Goal: Task Accomplishment & Management: Use online tool/utility

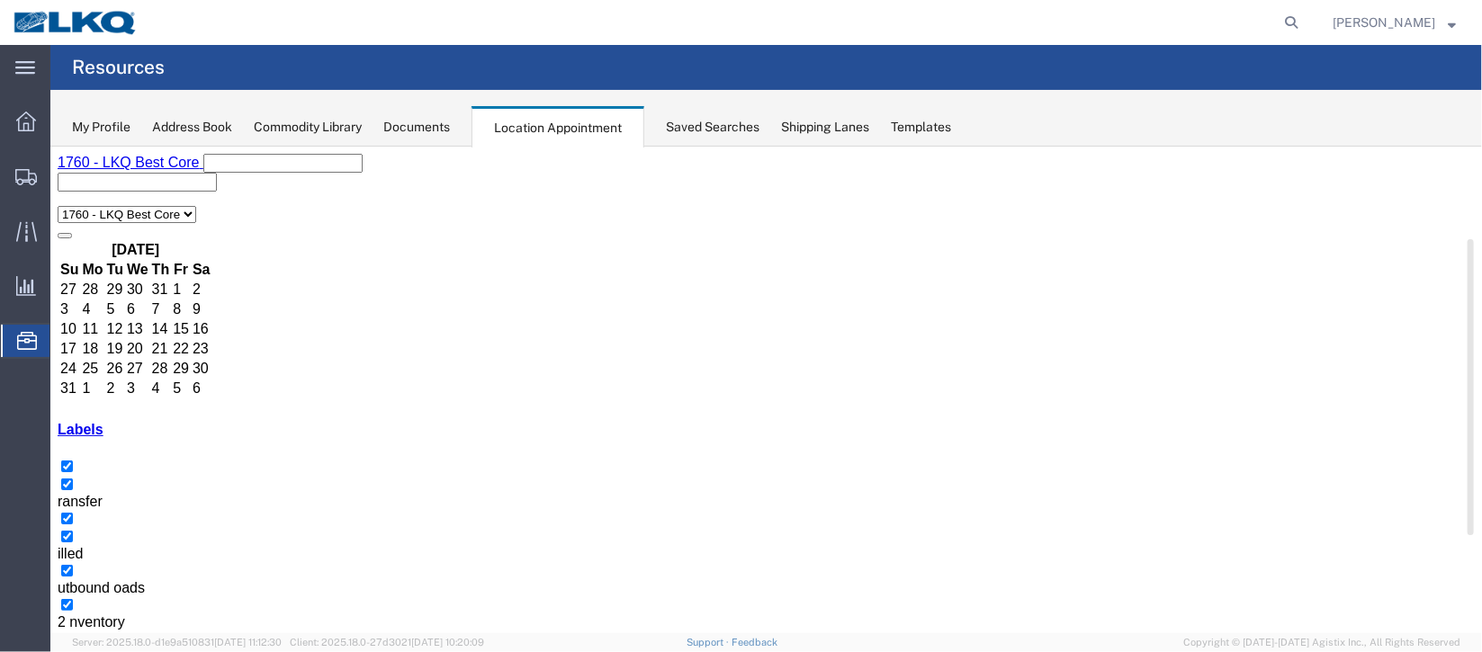
scroll to position [269, 0]
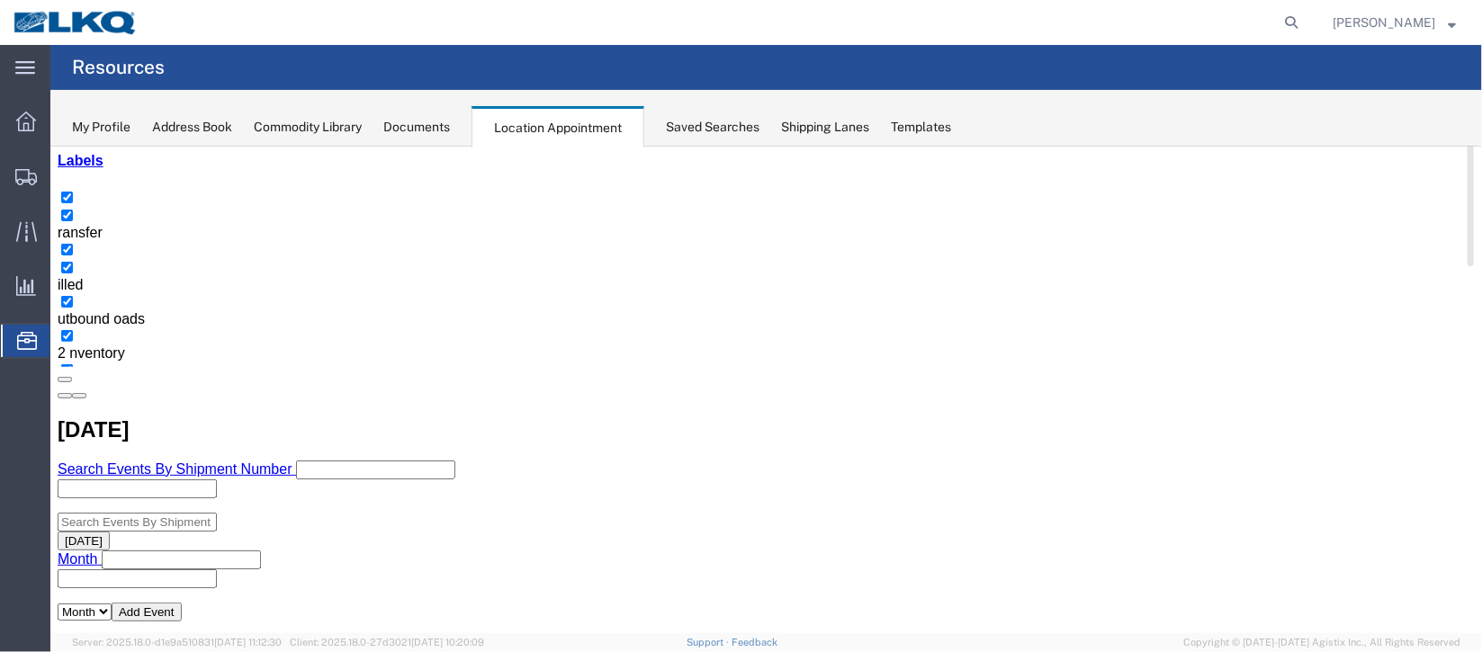
select select "100"
select select "1"
select select
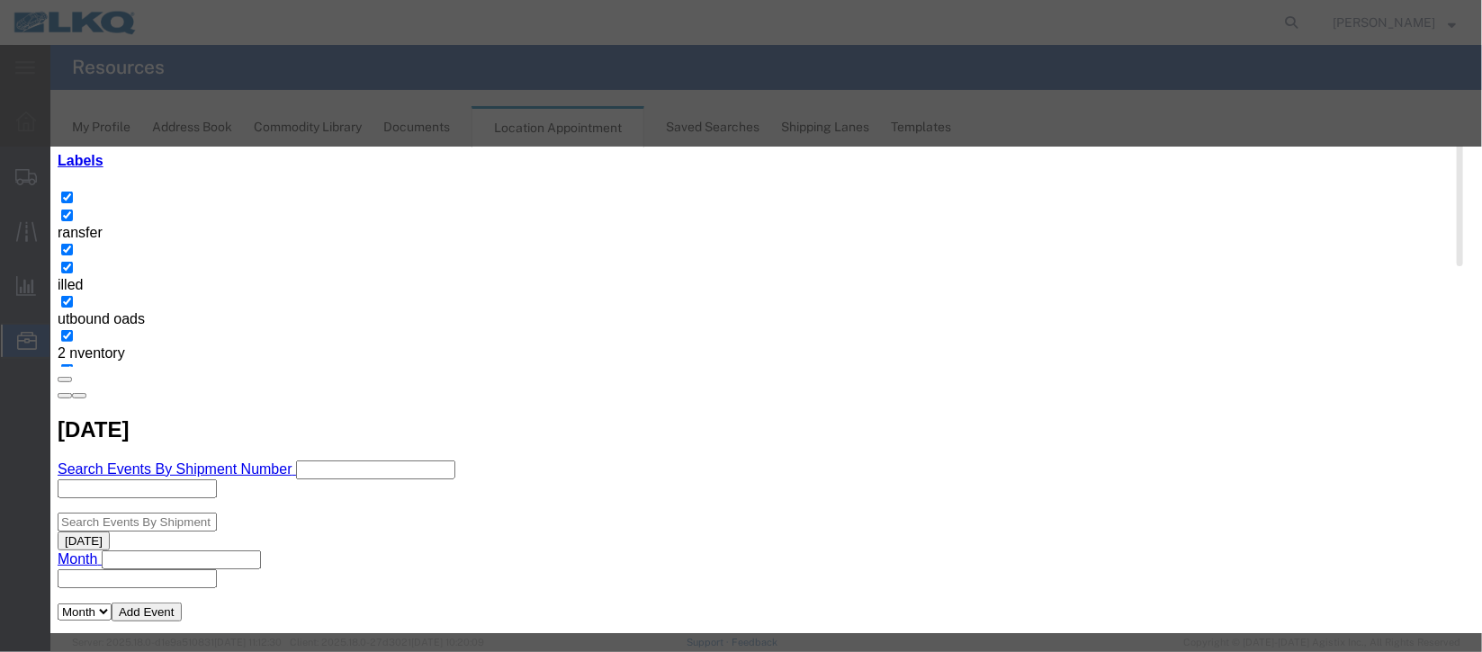
scroll to position [229, 0]
type input "de"
select select "40"
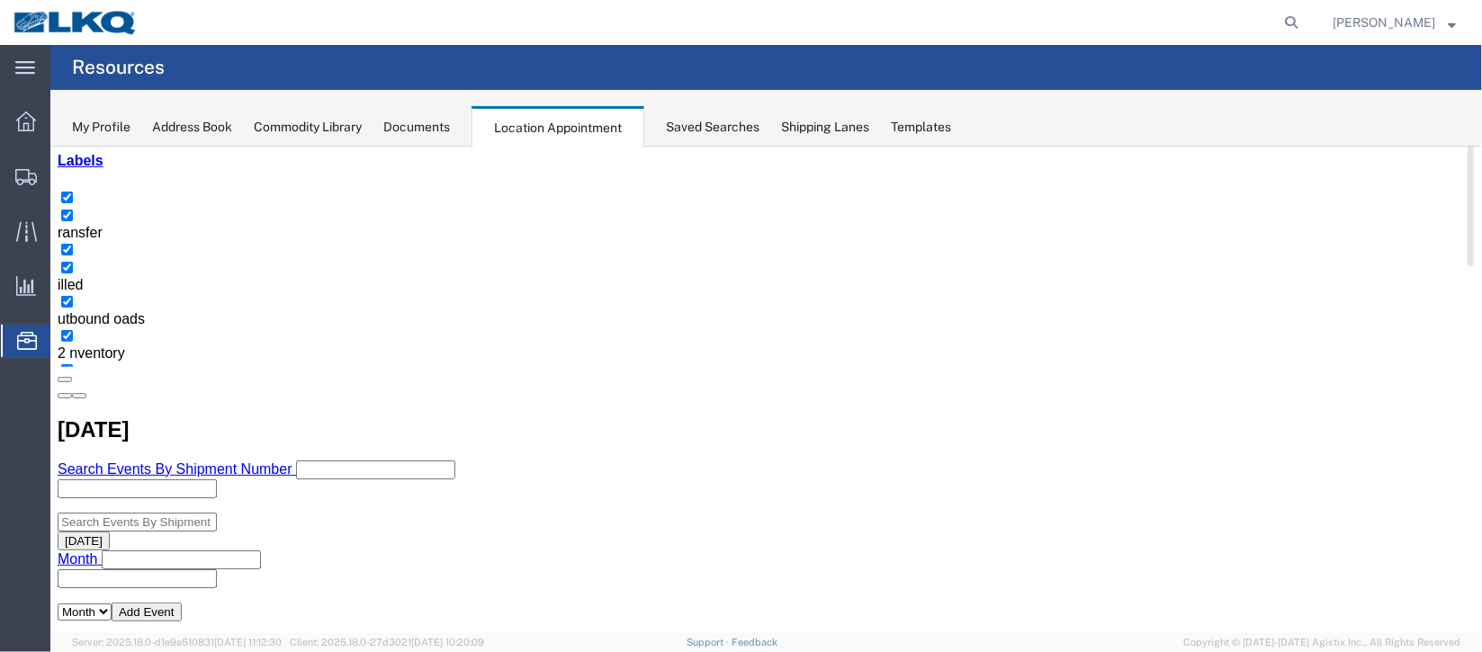
scroll to position [0, 0]
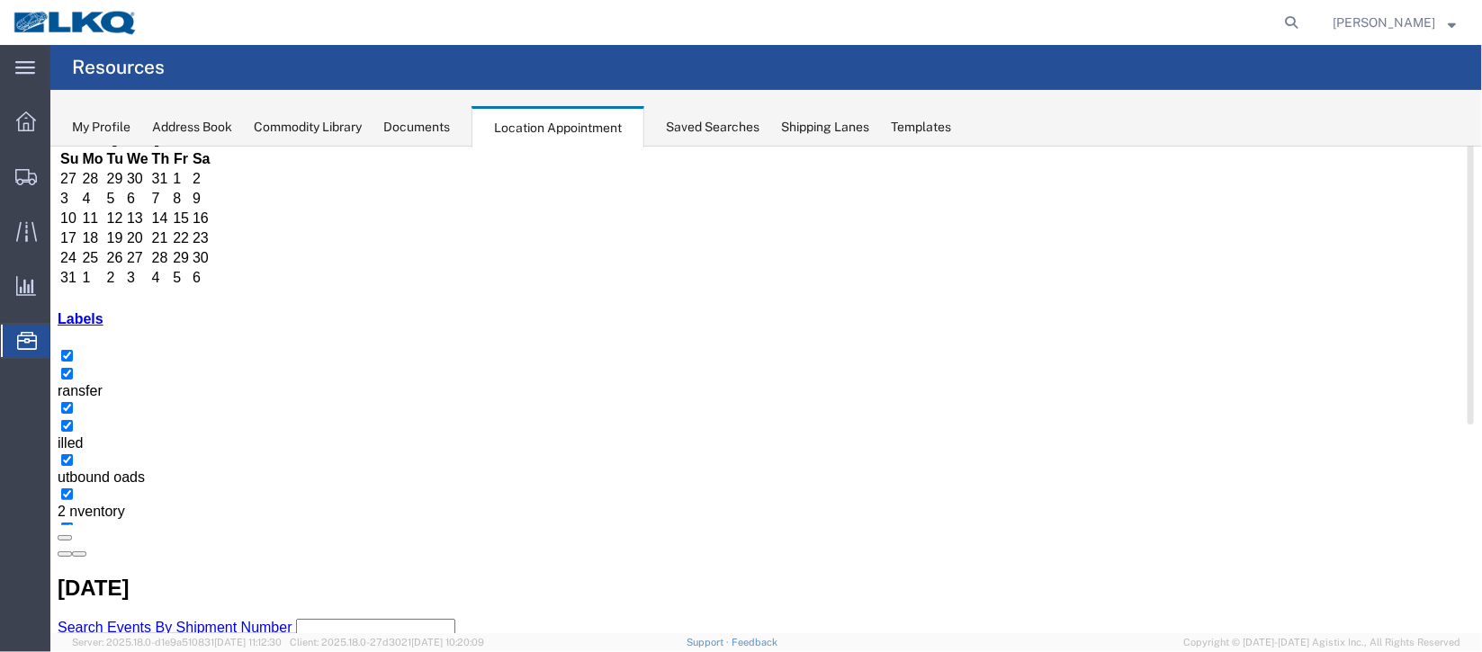
scroll to position [269, 0]
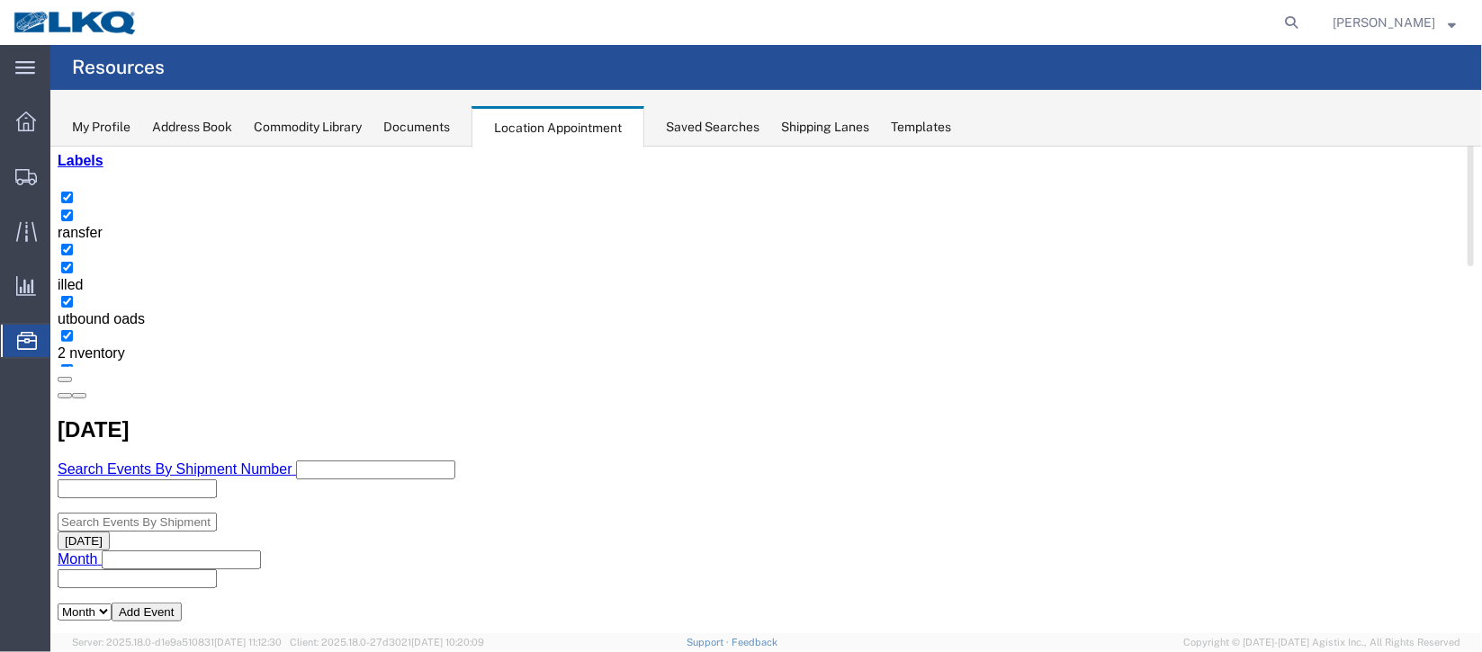
select select "100"
select select "1"
select select
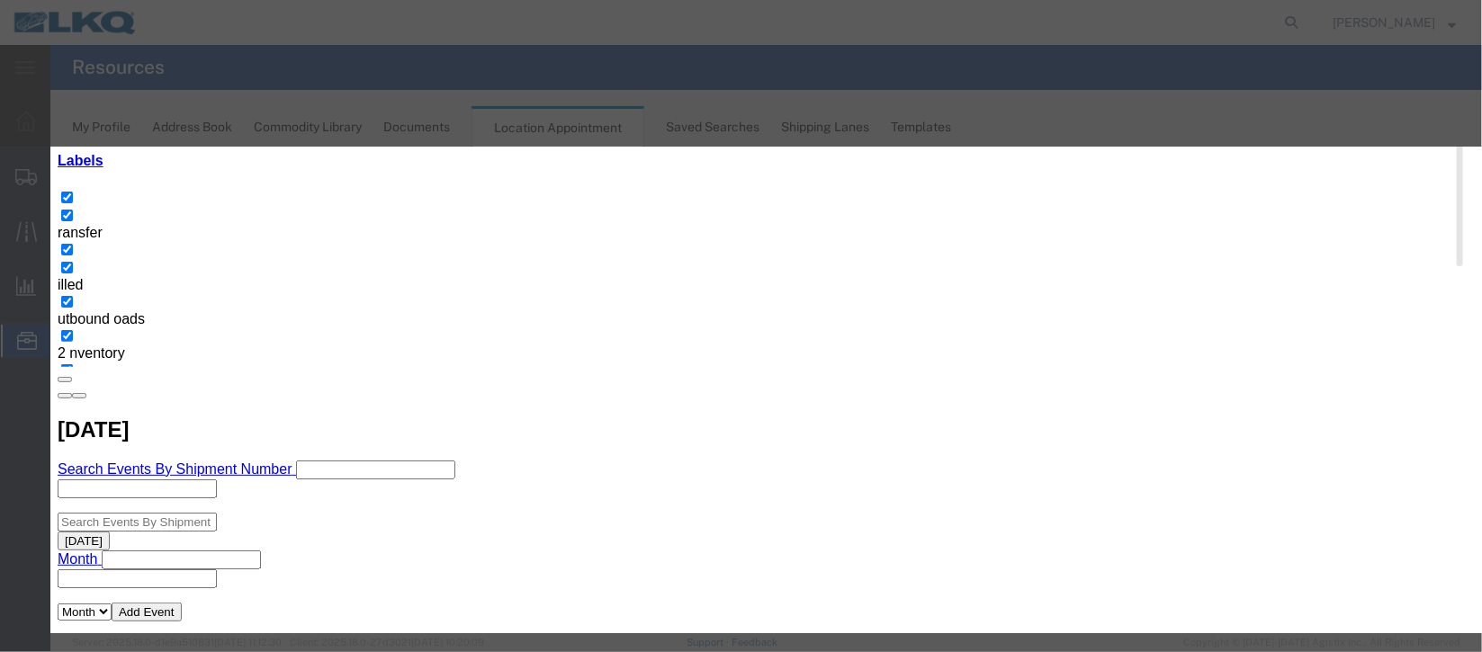
scroll to position [229, 0]
type input "de"
select select "40"
drag, startPoint x: 975, startPoint y: 539, endPoint x: 1049, endPoint y: 588, distance: 89.1
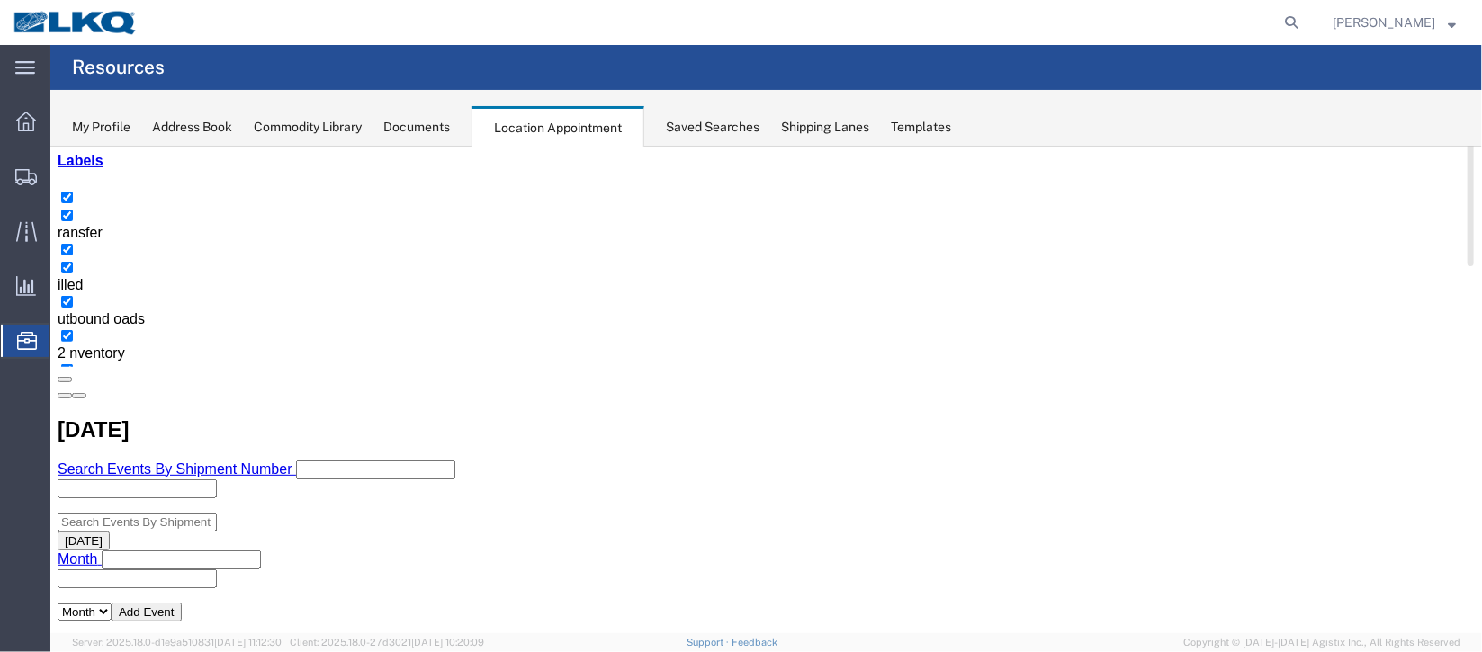
scroll to position [0, 0]
